Goal: Information Seeking & Learning: Learn about a topic

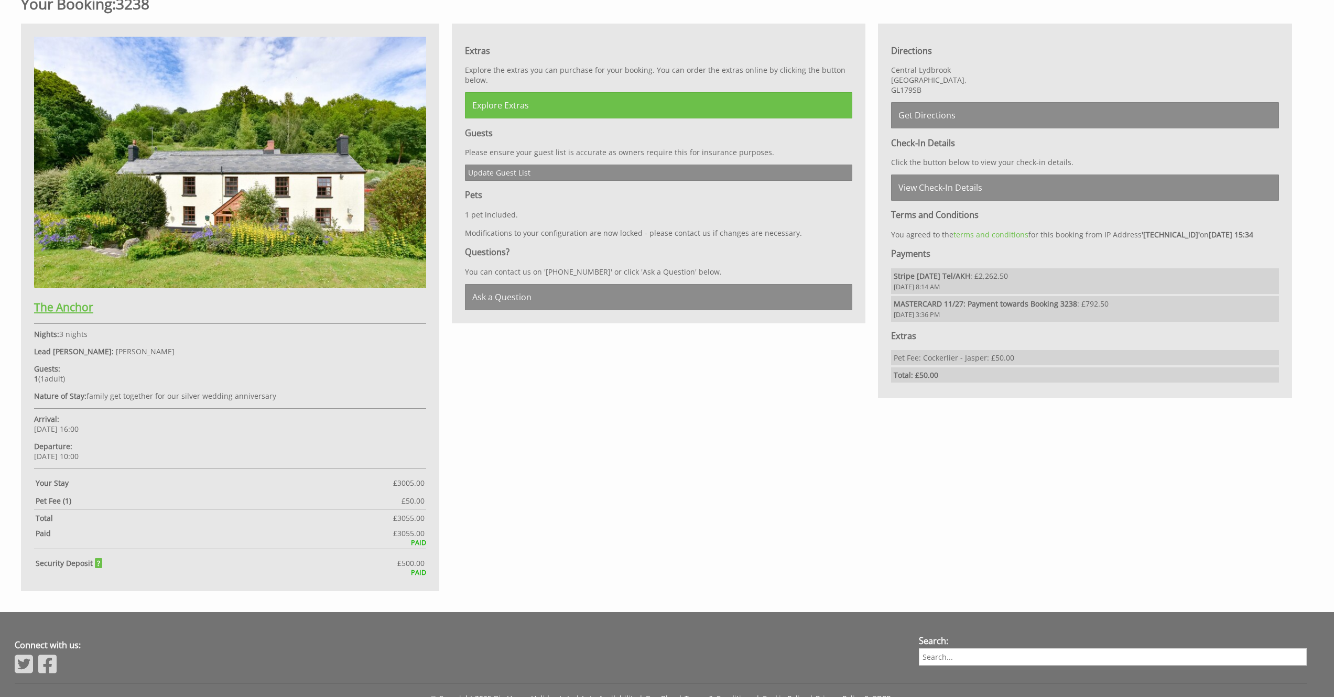
scroll to position [677, 0]
click at [61, 305] on h2 "The Anchor" at bounding box center [230, 306] width 392 height 15
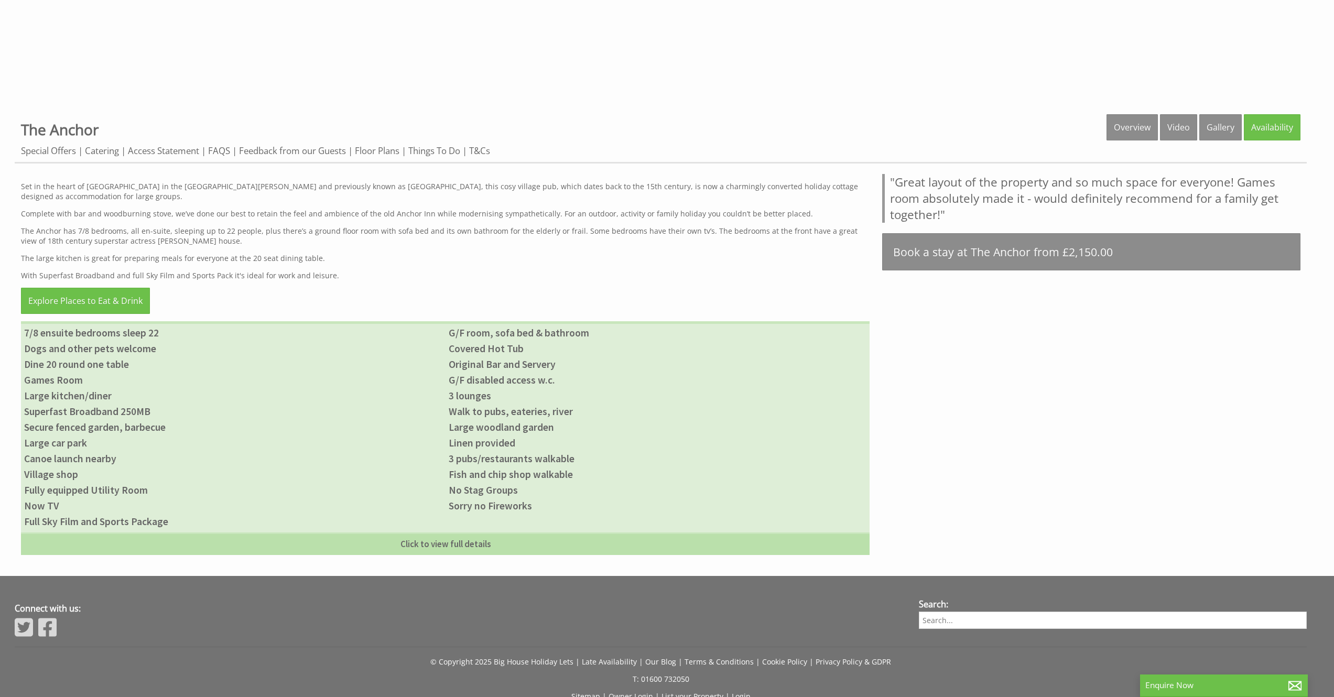
scroll to position [544, 0]
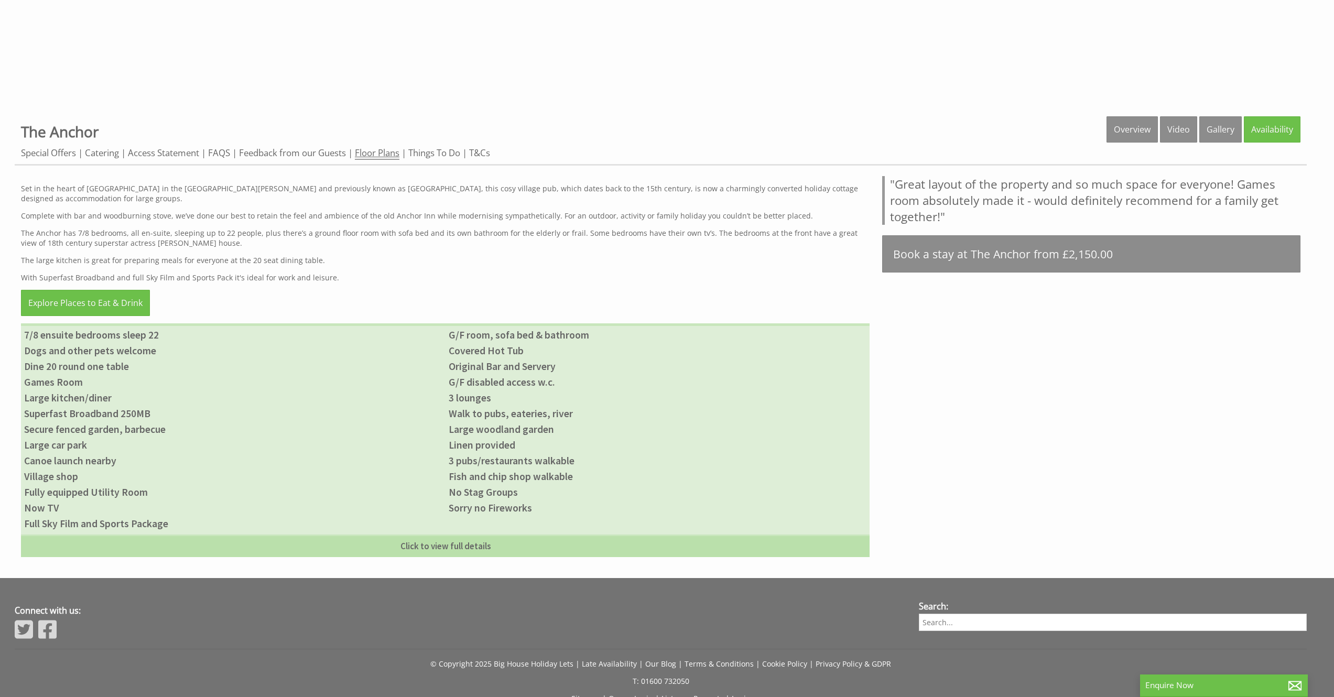
click at [382, 150] on link "Floor Plans" at bounding box center [377, 153] width 45 height 13
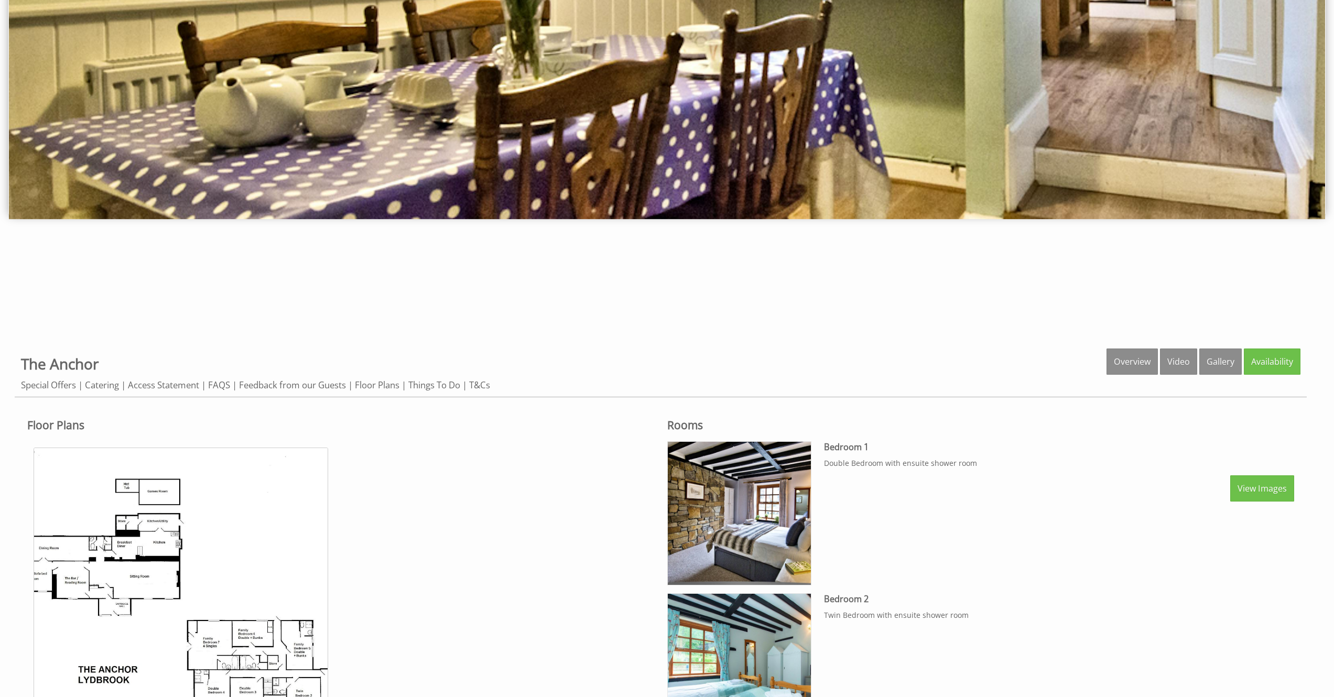
scroll to position [229, 0]
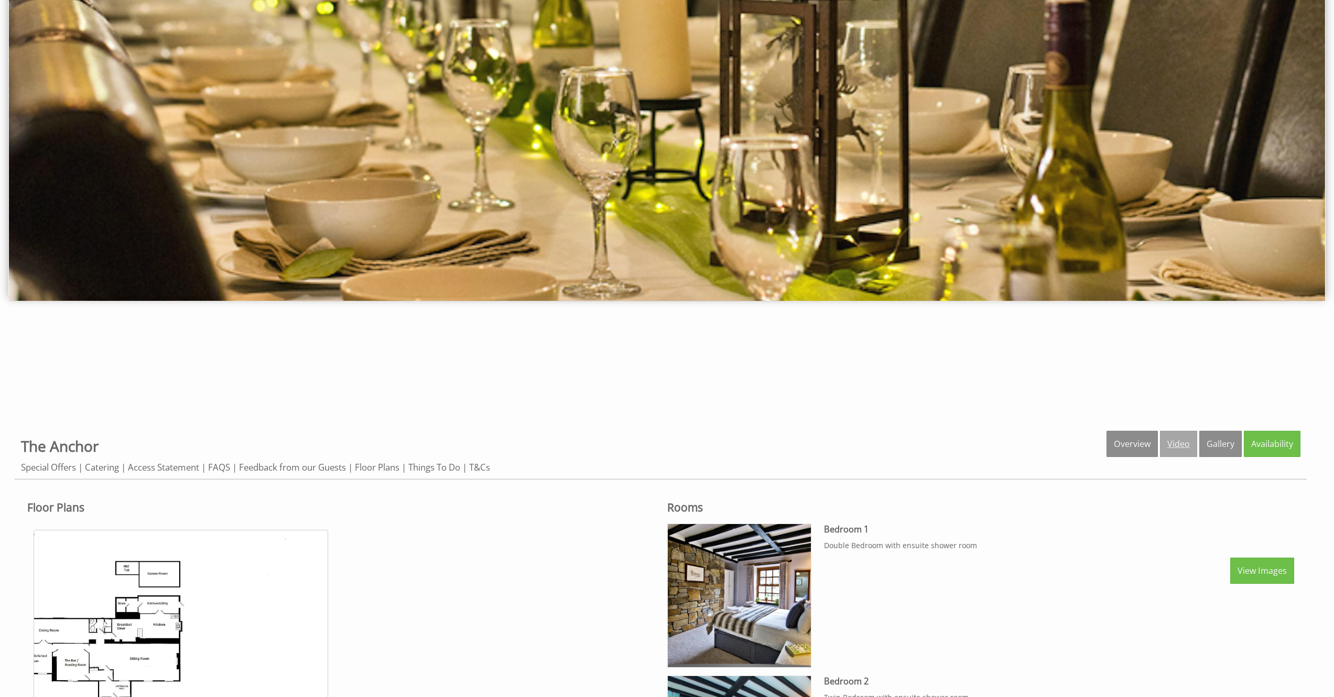
click at [1169, 440] on link "Video" at bounding box center [1178, 444] width 37 height 26
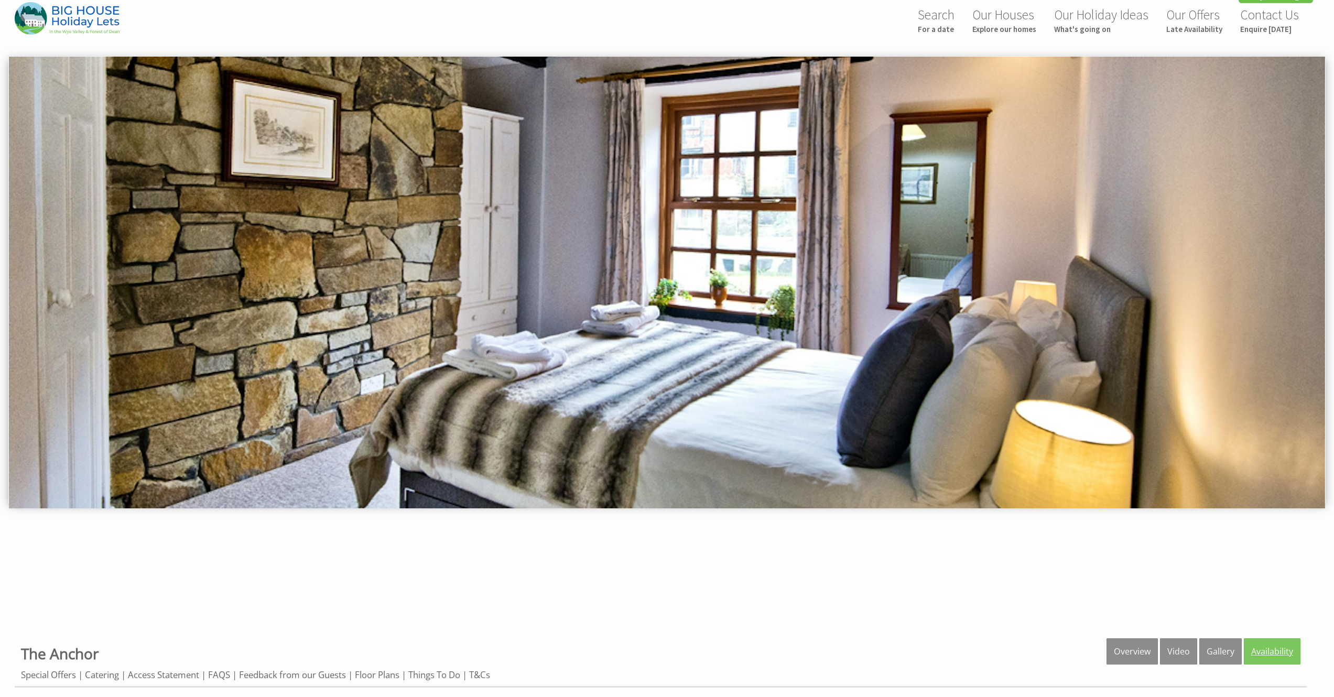
scroll to position [35, 0]
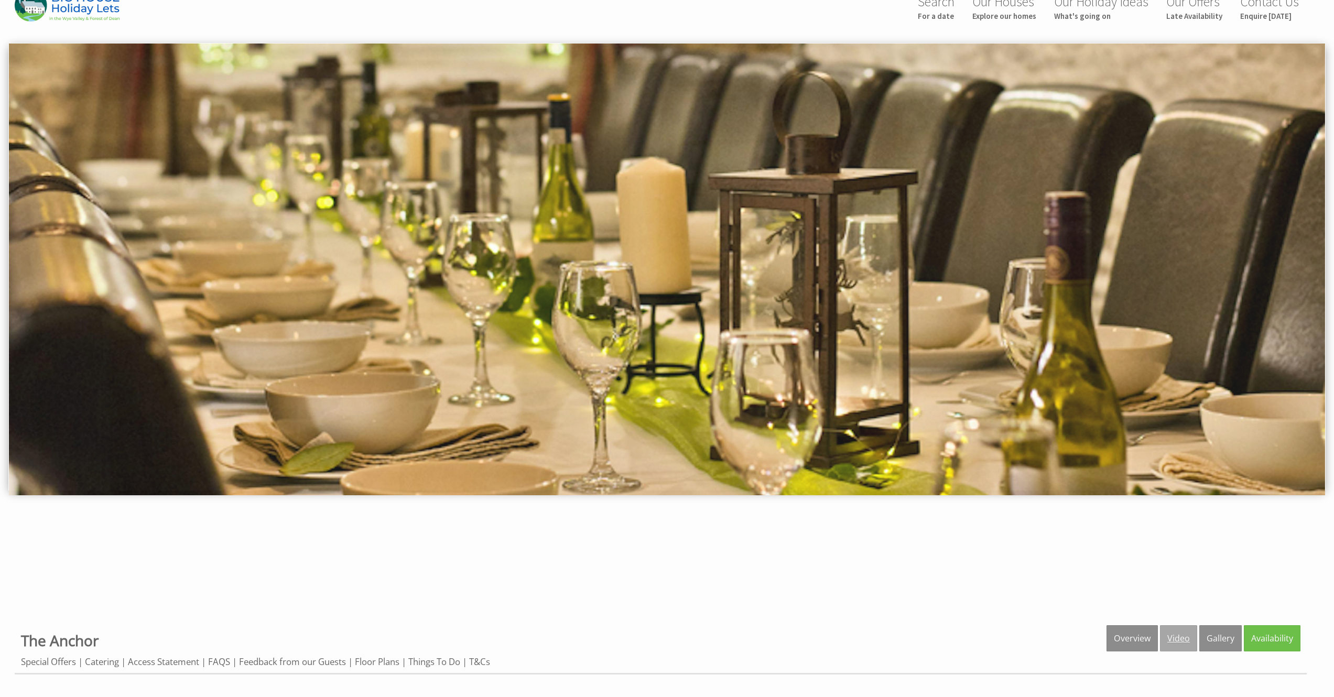
click at [1180, 635] on link "Video" at bounding box center [1178, 638] width 37 height 26
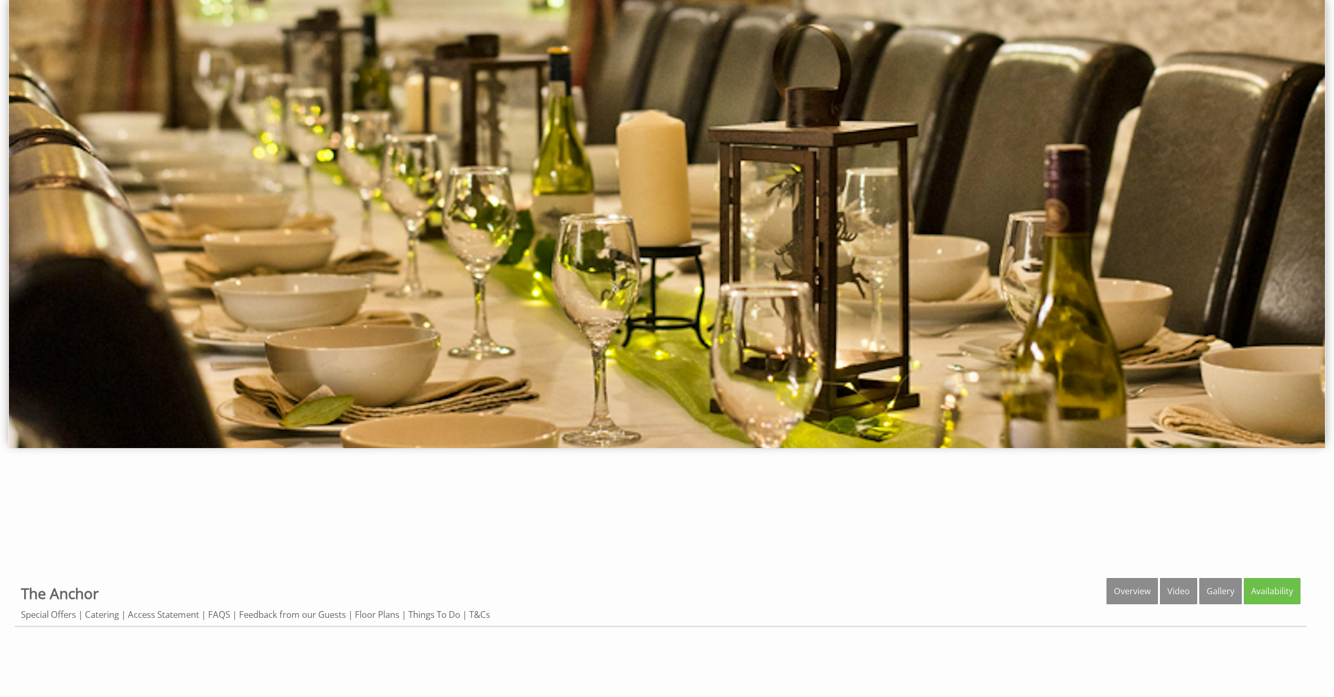
scroll to position [126, 0]
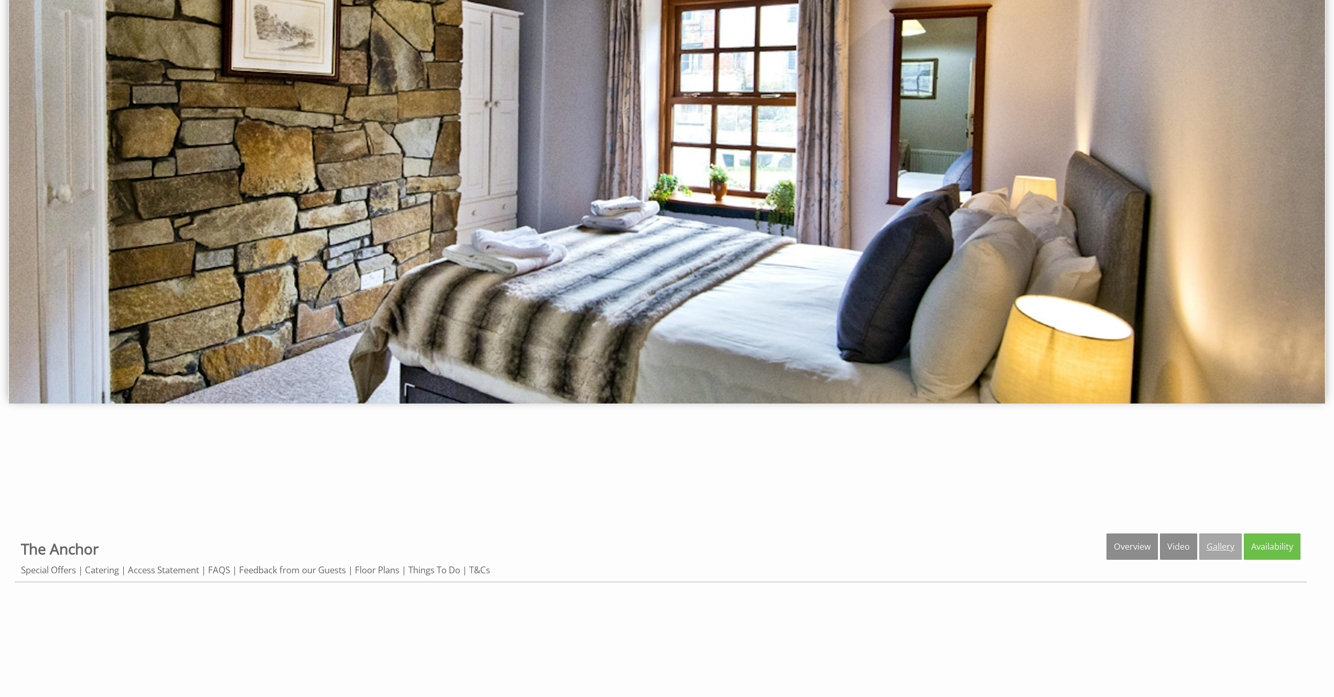
click at [1220, 548] on link "Gallery" at bounding box center [1220, 547] width 42 height 26
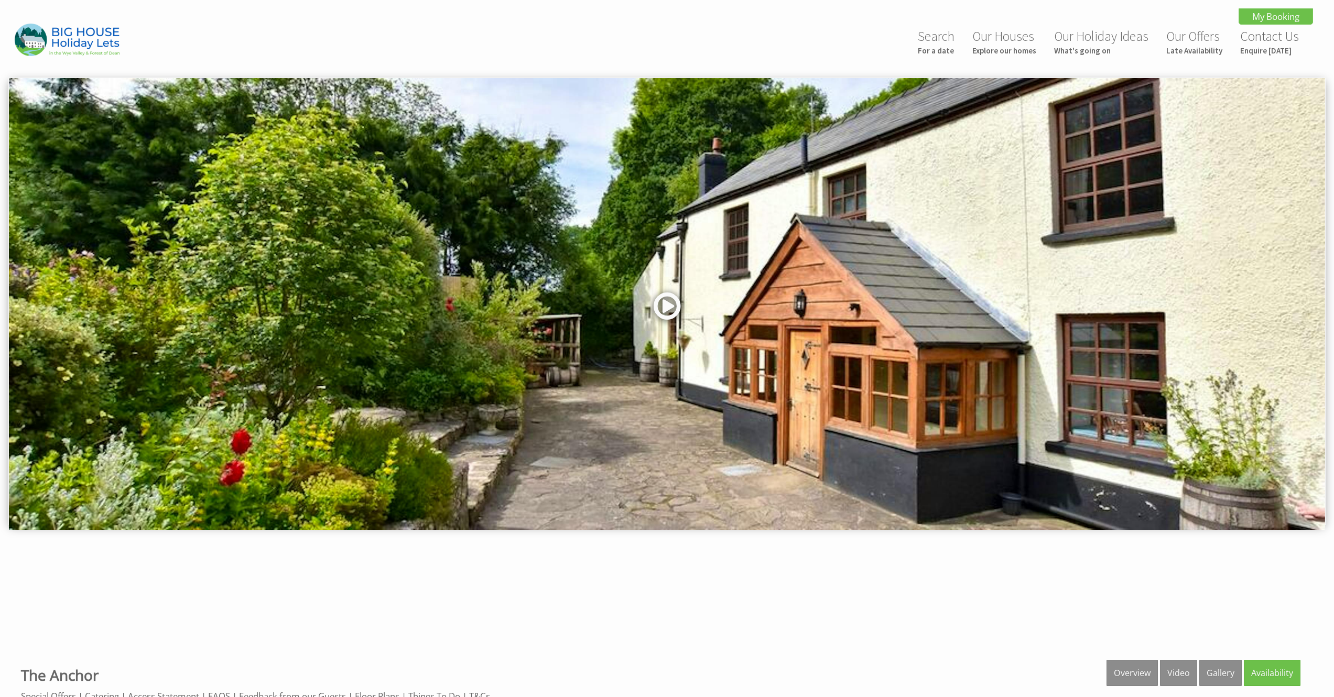
click at [668, 304] on link at bounding box center [667, 309] width 31 height 43
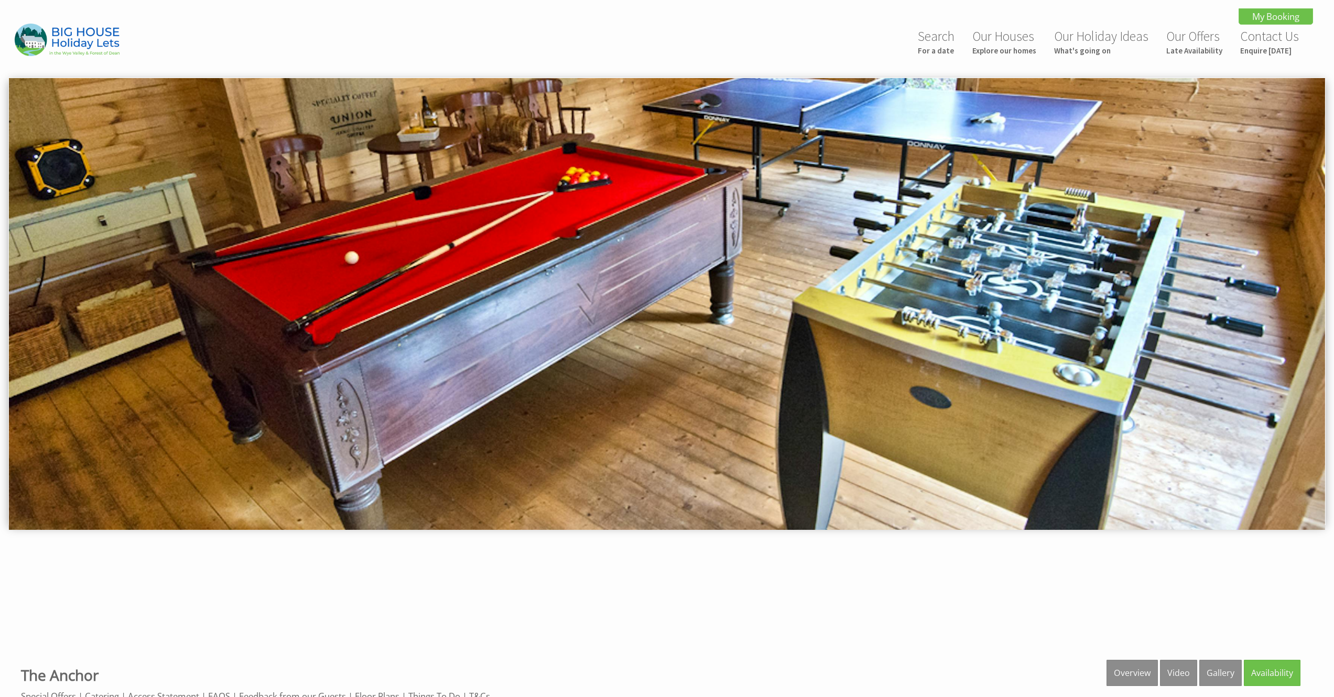
scroll to position [719, 0]
